Goal: Entertainment & Leisure: Browse casually

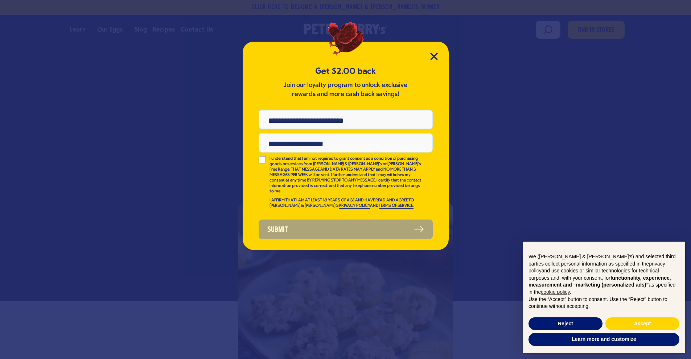
click at [438, 54] on div "Get $2.00 back Join our loyalty program to unlock exclusive rewards and more ca…" at bounding box center [346, 146] width 206 height 208
click at [433, 55] on icon "Close Modal" at bounding box center [434, 57] width 8 height 8
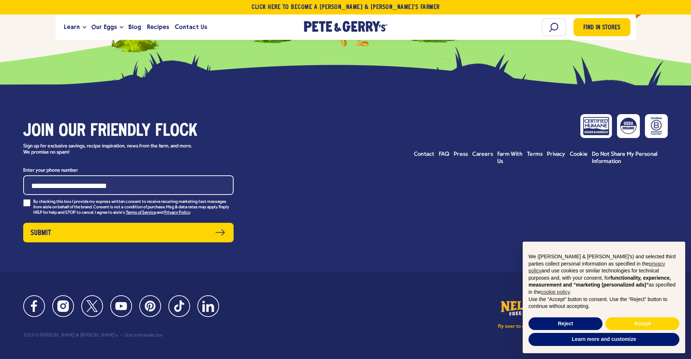
scroll to position [5220, 0]
